Goal: Complete application form

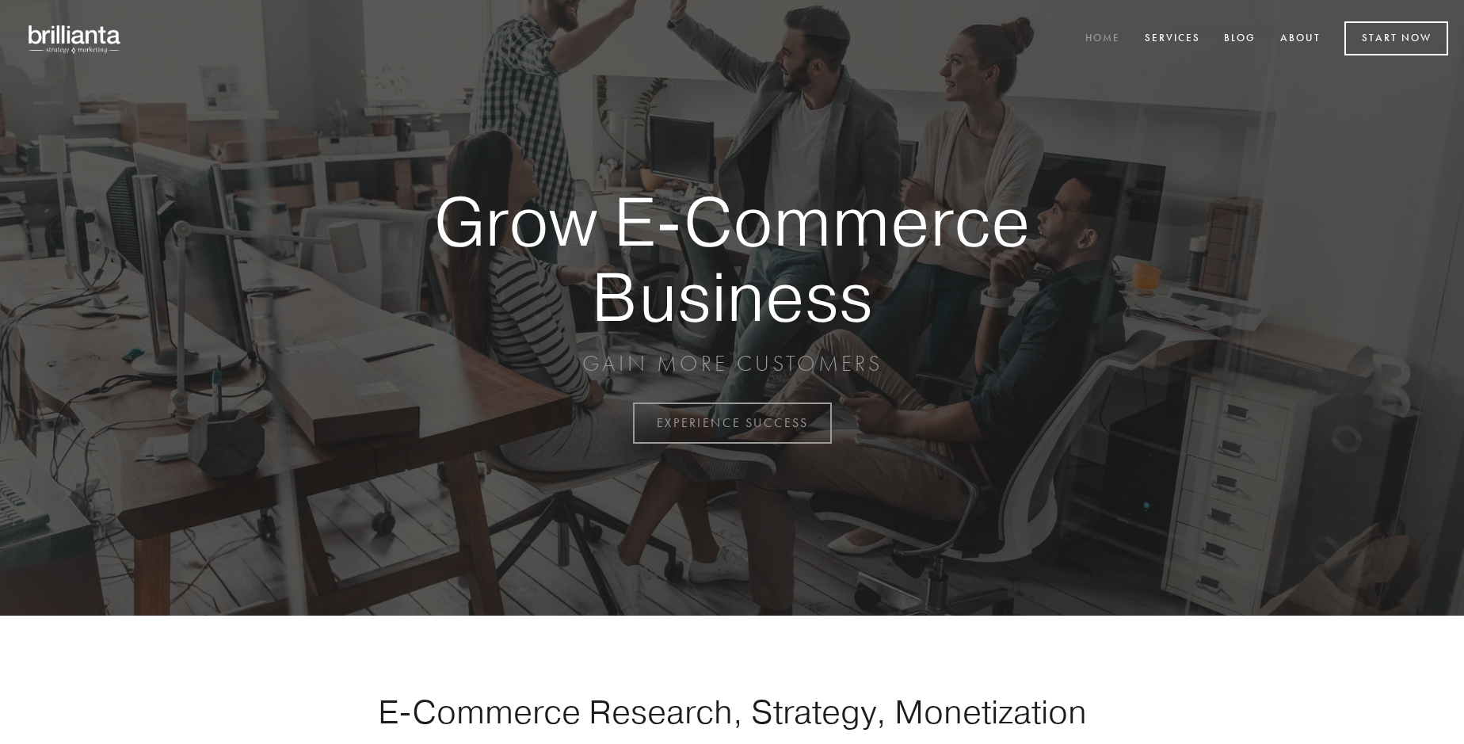
scroll to position [4153, 0]
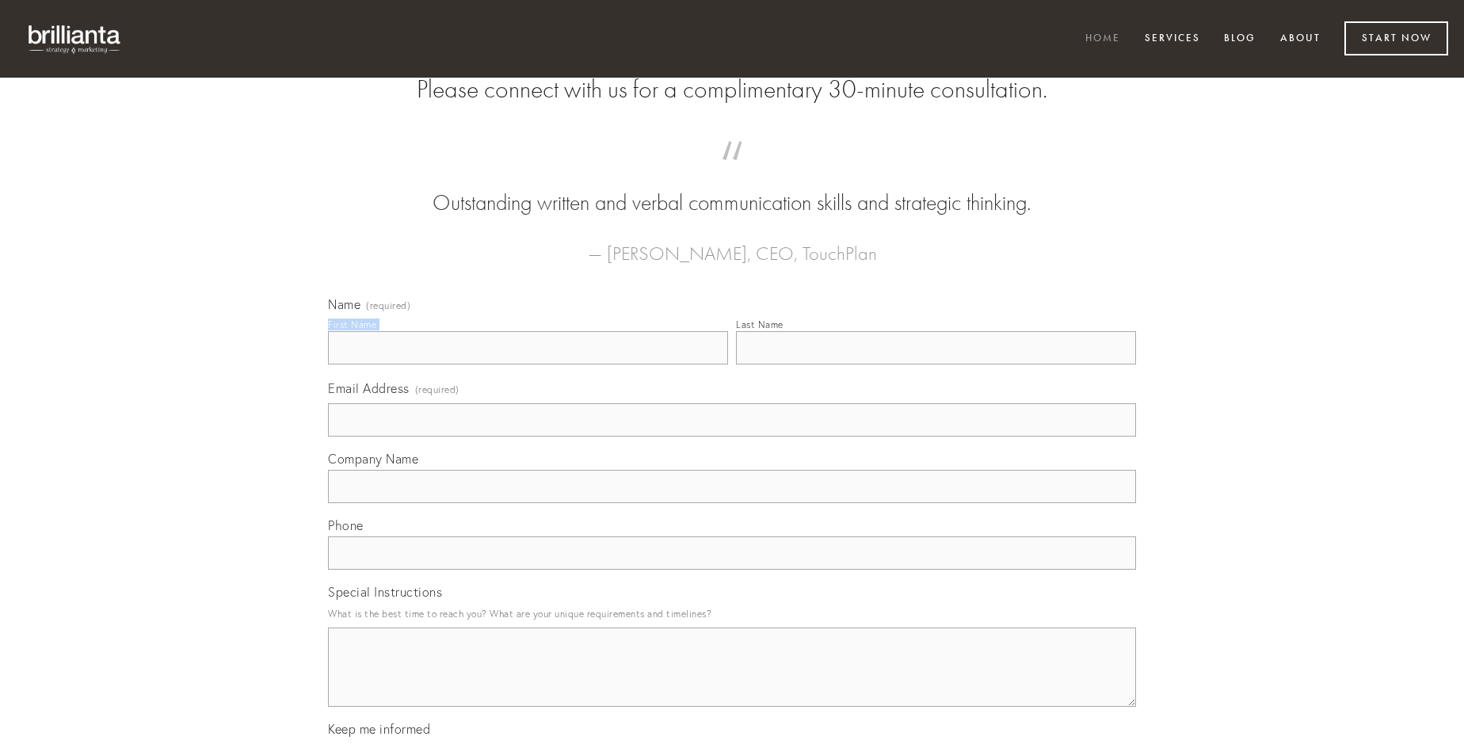
type input "[PERSON_NAME]"
click at [936, 364] on input "Last Name" at bounding box center [936, 347] width 400 height 33
type input "[PERSON_NAME]"
click at [732, 437] on input "Email Address (required)" at bounding box center [732, 419] width 808 height 33
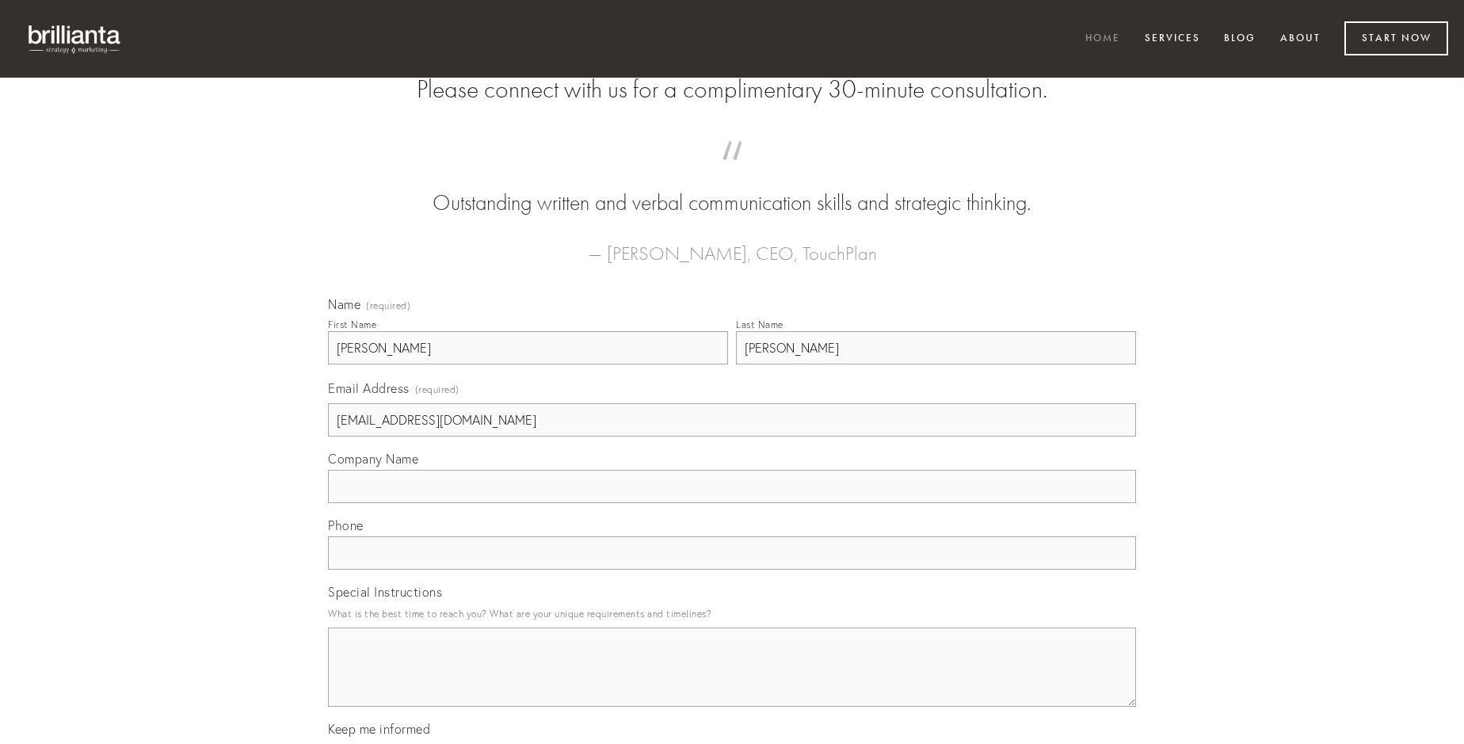
type input "[EMAIL_ADDRESS][DOMAIN_NAME]"
click at [732, 503] on input "Company Name" at bounding box center [732, 486] width 808 height 33
type input "subiungo"
click at [732, 570] on input "text" at bounding box center [732, 552] width 808 height 33
click at [732, 681] on textarea "Special Instructions" at bounding box center [732, 666] width 808 height 79
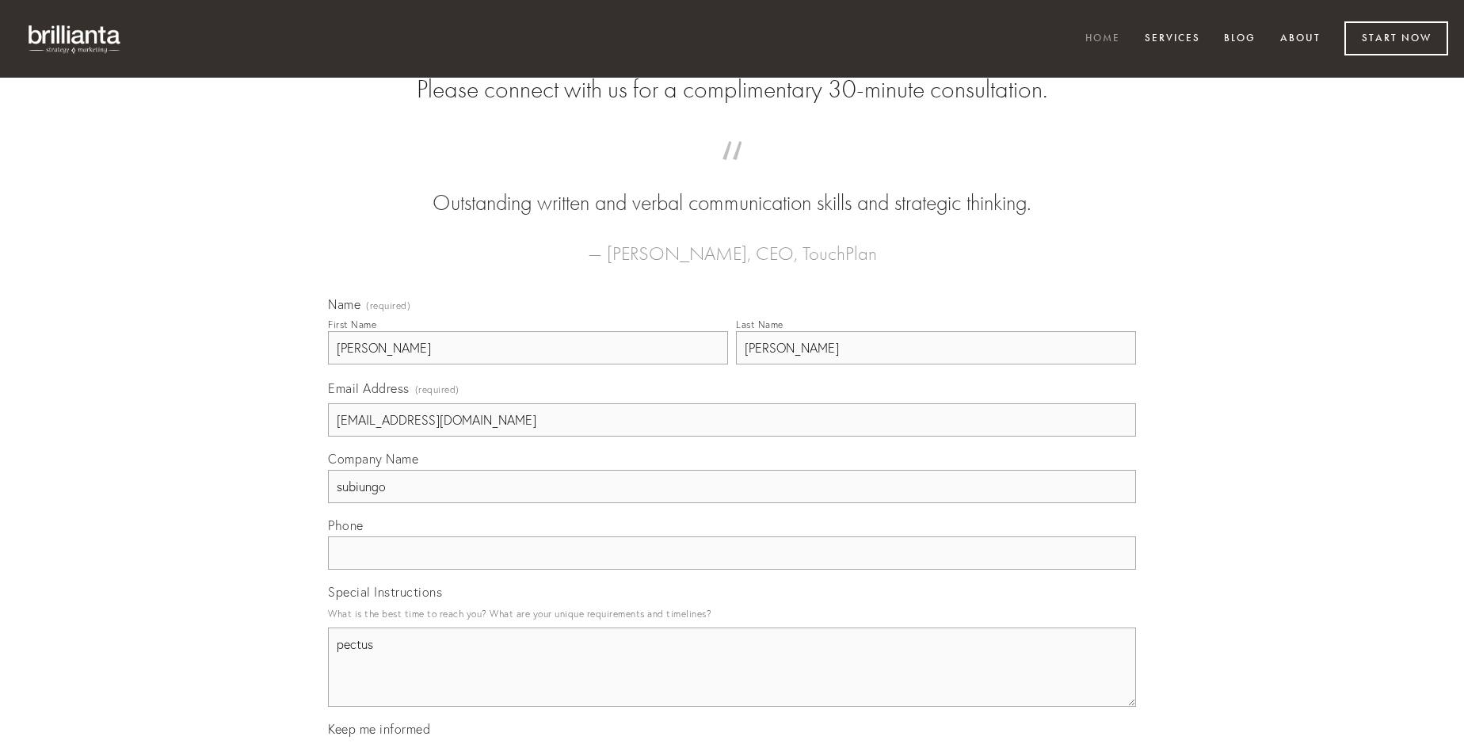
type textarea "pectus"
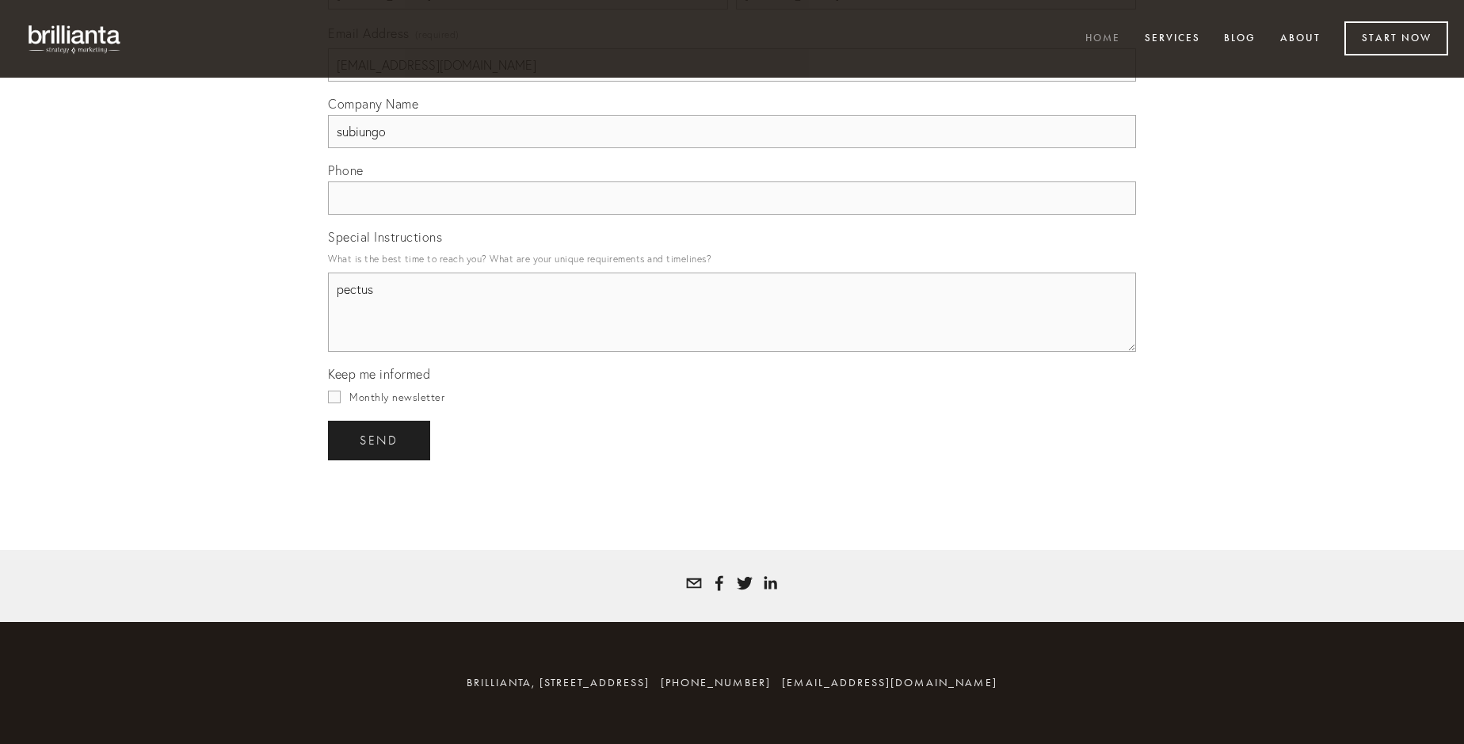
click at [380, 440] on span "send" at bounding box center [379, 440] width 39 height 14
